Goal: Task Accomplishment & Management: Manage account settings

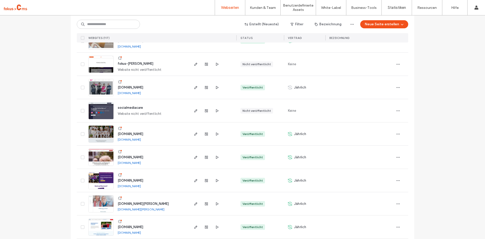
scroll to position [606, 0]
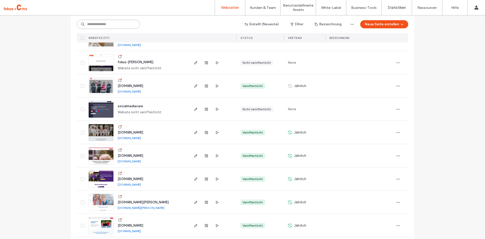
click at [90, 25] on input at bounding box center [108, 24] width 63 height 9
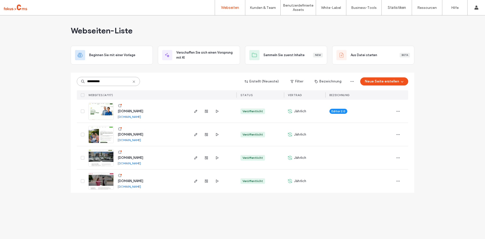
scroll to position [0, 0]
type input "**********"
click at [140, 156] on span "[DOMAIN_NAME]" at bounding box center [131, 158] width 26 height 4
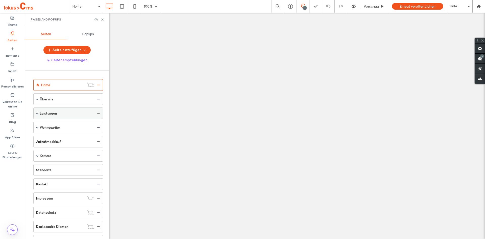
click at [36, 107] on div "Leistungen" at bounding box center [68, 113] width 70 height 12
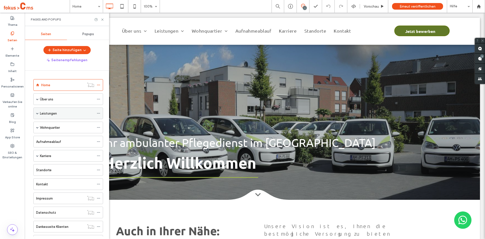
click at [36, 112] on span at bounding box center [37, 113] width 3 height 3
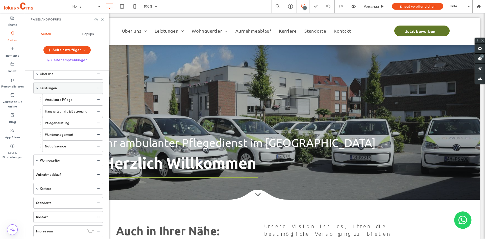
click at [36, 89] on span at bounding box center [37, 88] width 3 height 3
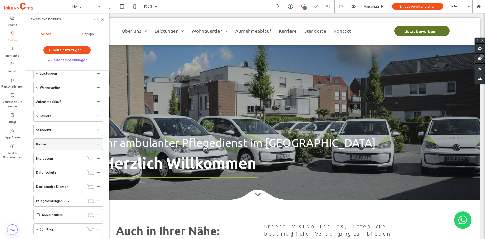
scroll to position [65, 0]
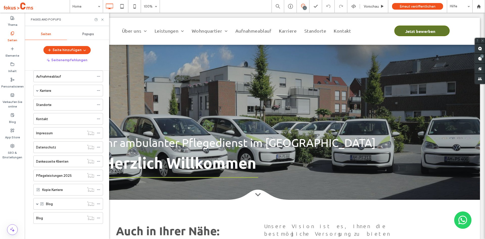
drag, startPoint x: 11, startPoint y: 117, endPoint x: 39, endPoint y: 125, distance: 28.9
click at [11, 117] on label "Blog" at bounding box center [12, 120] width 7 height 7
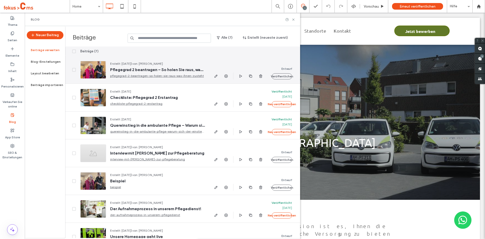
click at [158, 68] on span "Pflegegrad 2 beantragen – So holen Sie raus, was Ihnen zusteht" at bounding box center [157, 69] width 95 height 5
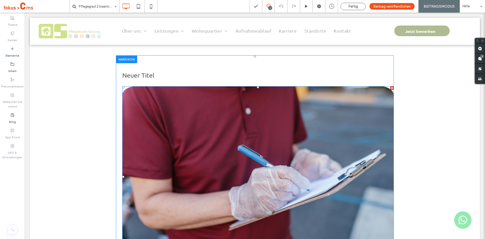
scroll to position [101, 0]
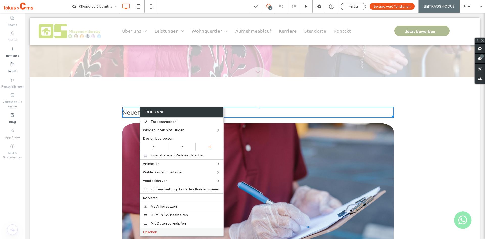
click at [148, 230] on span "Löschen" at bounding box center [150, 232] width 14 height 4
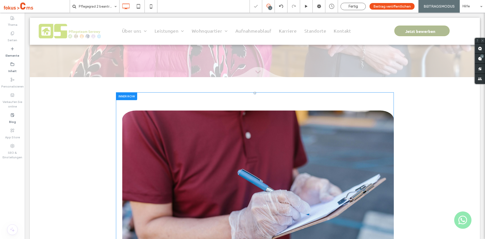
click at [164, 151] on img at bounding box center [258, 200] width 272 height 181
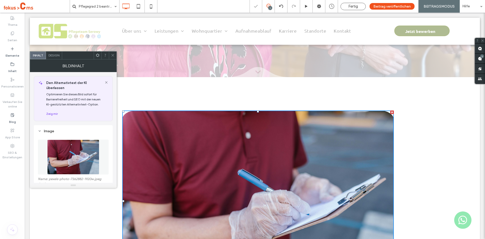
click at [97, 55] on icon at bounding box center [98, 55] width 4 height 4
click at [113, 54] on icon at bounding box center [113, 55] width 4 height 4
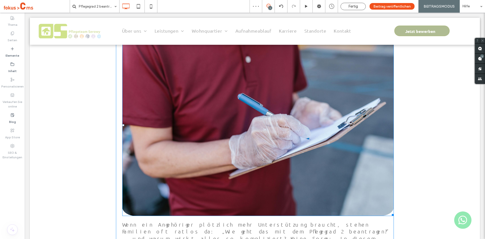
click at [165, 103] on img at bounding box center [258, 125] width 272 height 181
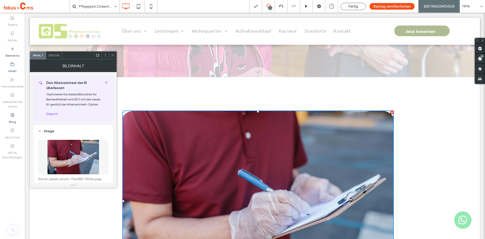
click at [111, 56] on div at bounding box center [113, 56] width 8 height 8
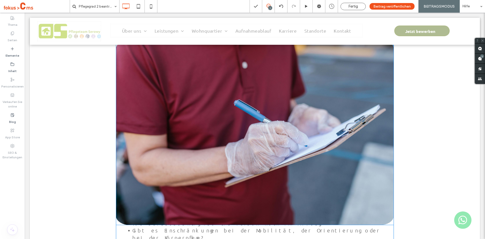
scroll to position [182, 0]
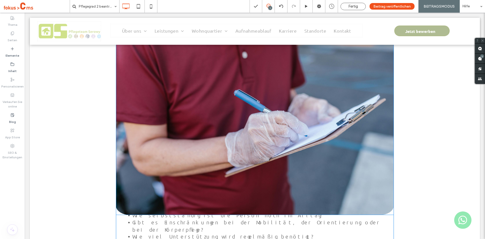
drag, startPoint x: 168, startPoint y: 91, endPoint x: 181, endPoint y: 119, distance: 31.2
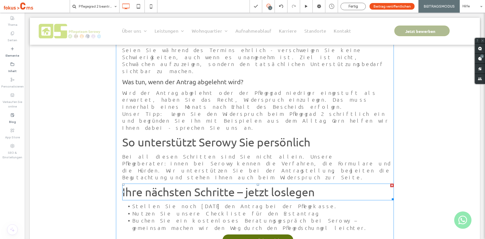
scroll to position [813, 0]
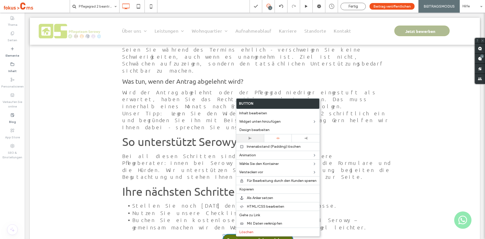
click at [258, 140] on div at bounding box center [250, 138] width 28 height 8
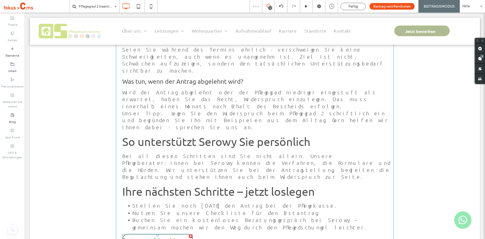
click at [170, 237] on span "Beratungsgespräch vereinbaren" at bounding box center [154, 239] width 62 height 5
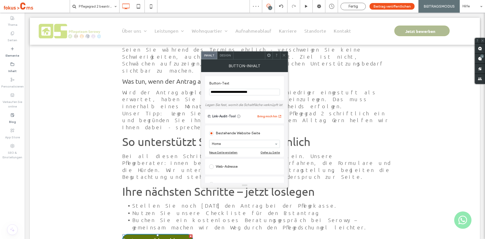
drag, startPoint x: 229, startPoint y: 51, endPoint x: 230, endPoint y: 55, distance: 3.8
click at [229, 51] on div "Inhalt Design" at bounding box center [244, 55] width 87 height 8
click at [228, 59] on div "Design" at bounding box center [225, 56] width 16 height 8
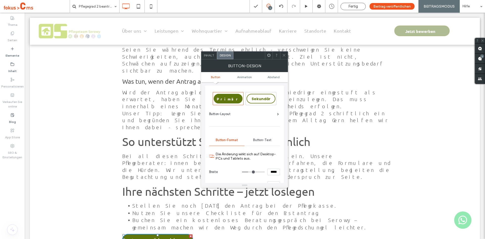
scroll to position [0, 0]
click at [260, 141] on span "Button-Text" at bounding box center [262, 141] width 18 height 4
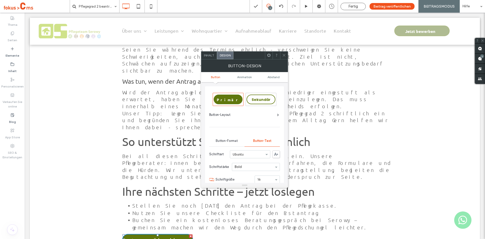
scroll to position [51, 0]
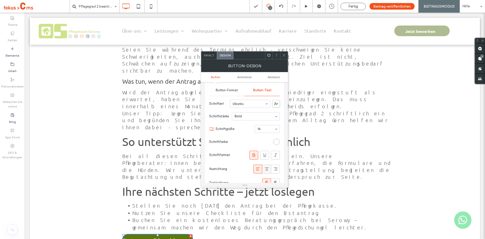
click at [264, 168] on icon at bounding box center [266, 168] width 5 height 5
click at [286, 55] on div at bounding box center [284, 56] width 8 height 8
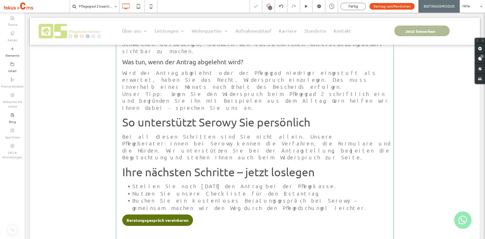
scroll to position [839, 0]
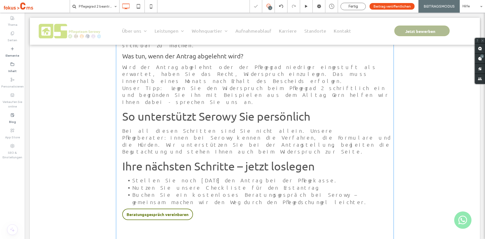
click at [162, 208] on link "Beratungsgespräch vereinbaren" at bounding box center [157, 213] width 71 height 11
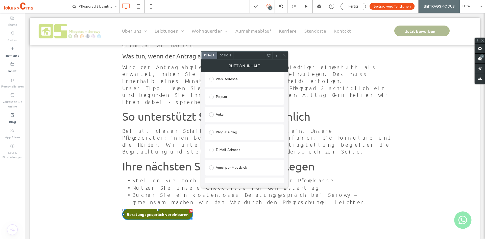
scroll to position [98, 0]
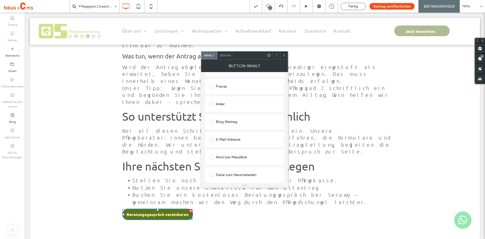
click at [284, 54] on icon at bounding box center [284, 55] width 4 height 4
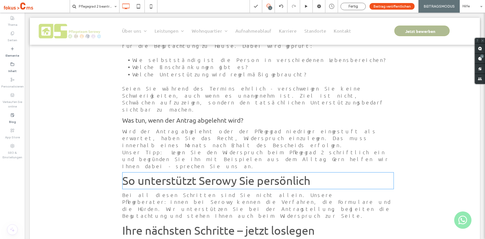
scroll to position [763, 0]
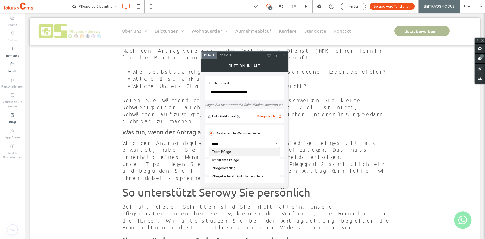
type input "******"
click at [283, 56] on icon at bounding box center [284, 55] width 4 height 4
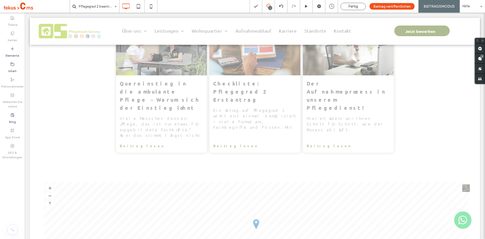
scroll to position [1134, 0]
